Goal: Transaction & Acquisition: Purchase product/service

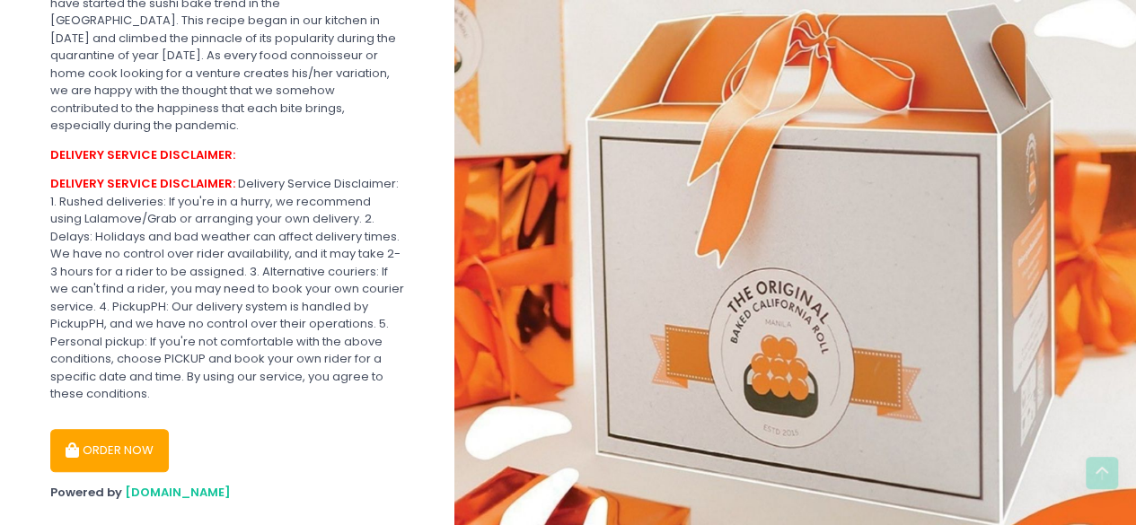
scroll to position [492, 0]
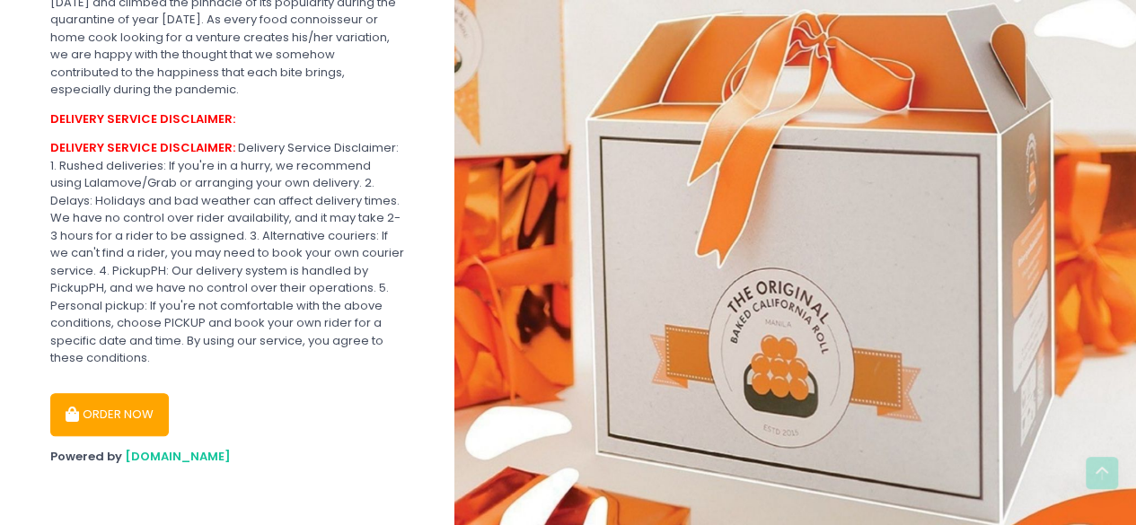
click at [145, 411] on button "ORDER NOW" at bounding box center [109, 414] width 119 height 43
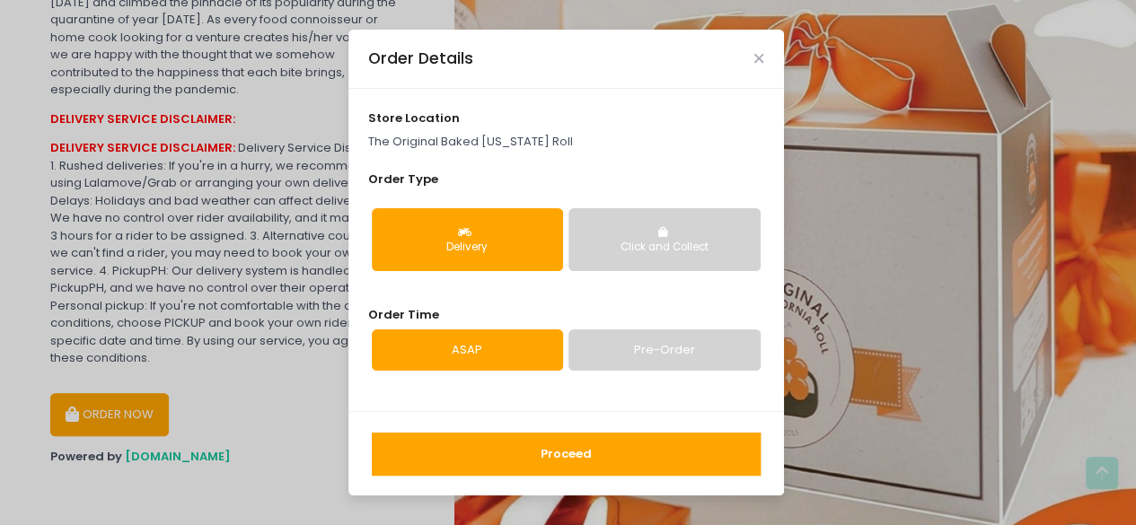
click at [483, 236] on button "Delivery" at bounding box center [467, 239] width 191 height 63
click at [655, 349] on link "Pre-Order" at bounding box center [663, 350] width 191 height 41
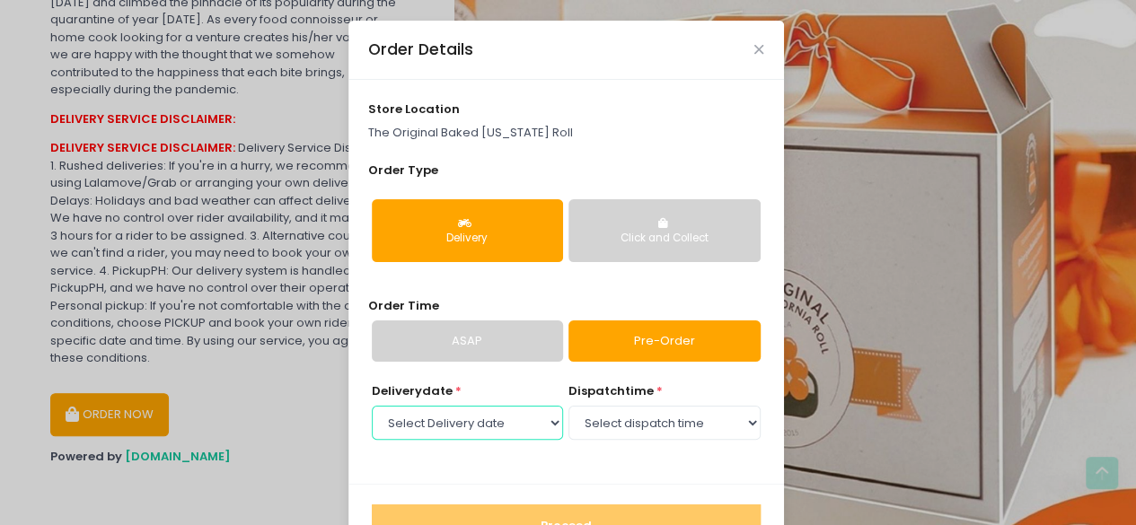
click at [532, 409] on select "Select Delivery date [DATE] [DATE] [DATE] [DATE] [DATE] [DATE] [DATE] [DATE] [D…" at bounding box center [467, 423] width 191 height 34
select select "[DATE]"
click at [372, 406] on select "Select Delivery date [DATE] [DATE] [DATE] [DATE] [DATE] [DATE] [DATE] [DATE] [D…" at bounding box center [467, 423] width 191 height 34
click at [646, 418] on select "Select dispatch time 12:00 AM - 12:30 AM 12:30 AM - 01:00 AM 01:00 AM - 01:30 A…" at bounding box center [663, 423] width 191 height 34
select select "17:00"
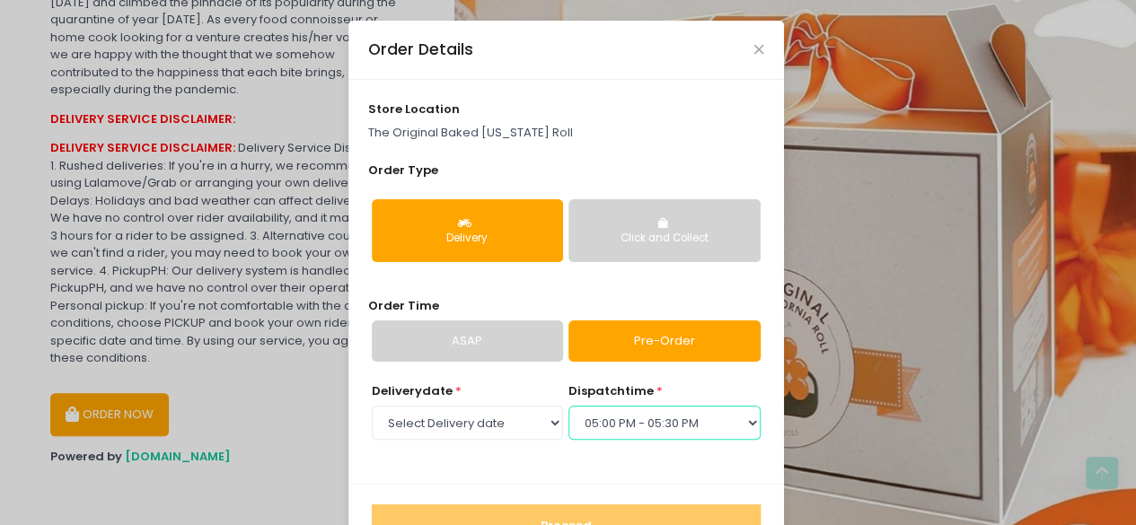
click at [568, 406] on select "Select dispatch time 12:00 AM - 12:30 AM 12:30 AM - 01:00 AM 01:00 AM - 01:30 A…" at bounding box center [663, 423] width 191 height 34
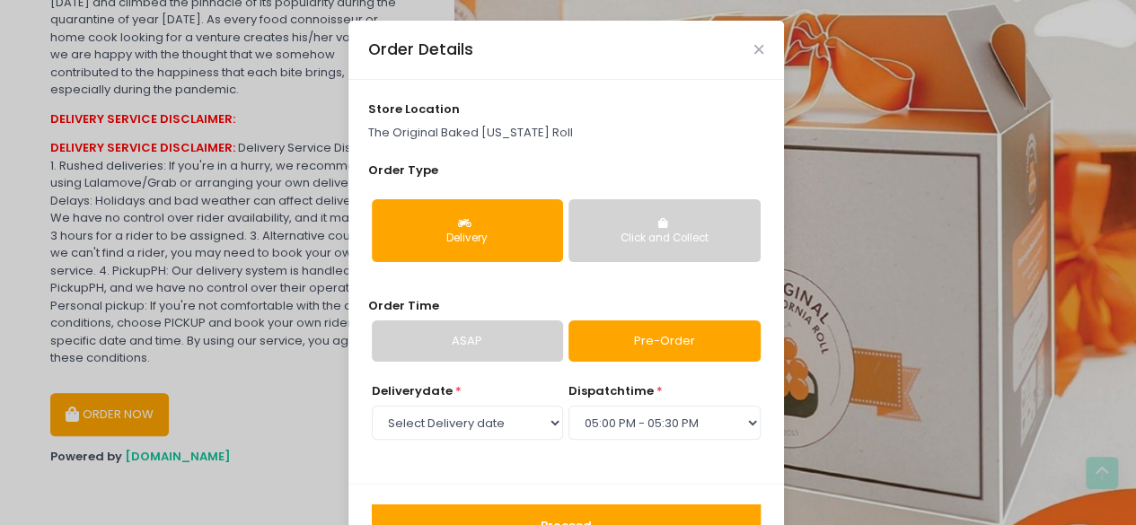
click at [711, 290] on div "store location The Original Baked [US_STATE] Roll Order Type Delivery Click and…" at bounding box center [565, 282] width 435 height 404
click at [623, 506] on button "Proceed" at bounding box center [566, 526] width 389 height 43
